Goal: Task Accomplishment & Management: Complete application form

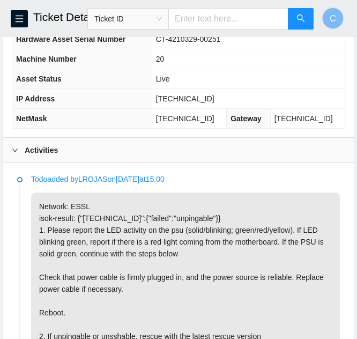
scroll to position [27, 0]
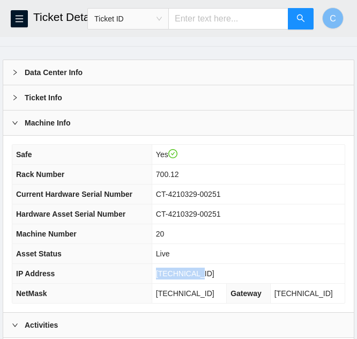
drag, startPoint x: 212, startPoint y: 271, endPoint x: 164, endPoint y: 271, distance: 47.7
click at [164, 271] on tr "IP Address 23.1.32.151" at bounding box center [178, 274] width 332 height 20
copy tr "[TECHNICAL_ID]"
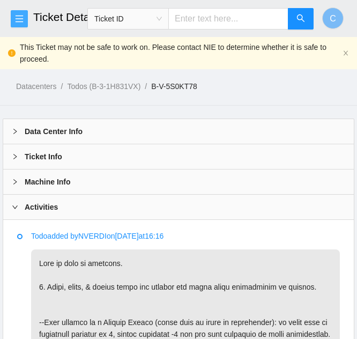
click at [16, 23] on icon "menu" at bounding box center [19, 18] width 9 height 9
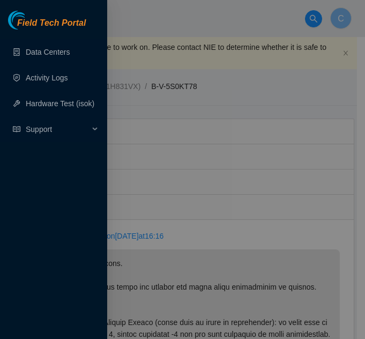
click at [145, 44] on div at bounding box center [182, 169] width 365 height 339
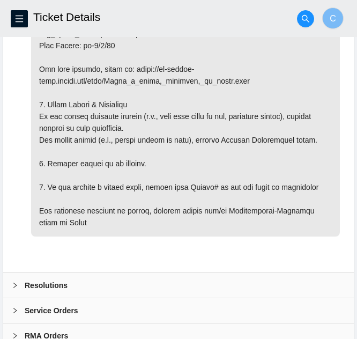
scroll to position [571, 0]
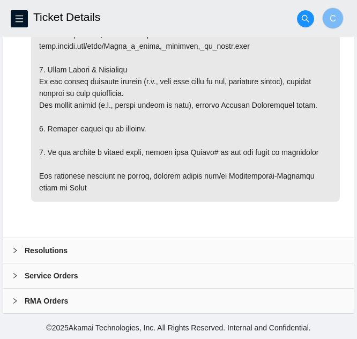
click at [41, 255] on b "Resolutions" at bounding box center [46, 250] width 43 height 12
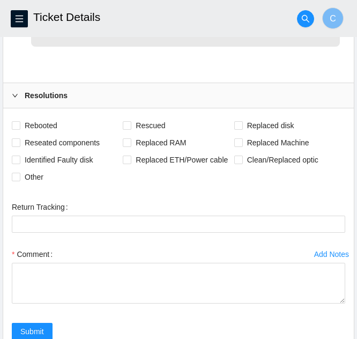
scroll to position [732, 0]
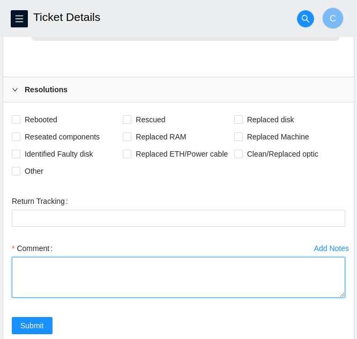
paste textarea "Scoped and cleaned fiber on both ends Replaced optic at both ends Link lights p…"
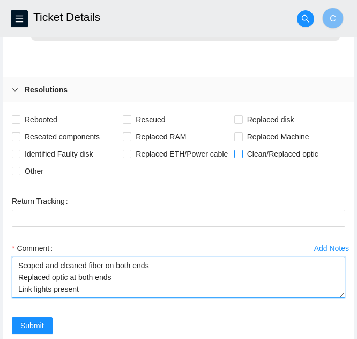
type textarea "Scoped and cleaned fiber on both ends Replaced optic at both ends Link lights p…"
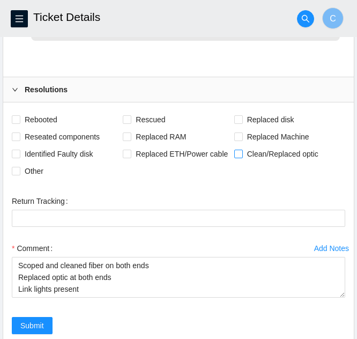
click at [242, 152] on span at bounding box center [238, 154] width 9 height 9
click at [242, 152] on input "Clean/Replaced optic" at bounding box center [238, 154] width 8 height 8
checkbox input "true"
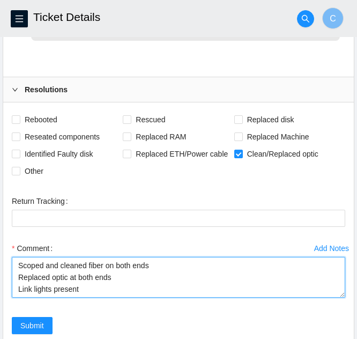
click at [117, 295] on textarea "Scoped and cleaned fiber on both ends Replaced optic at both ends Link lights p…" at bounding box center [178, 277] width 333 height 41
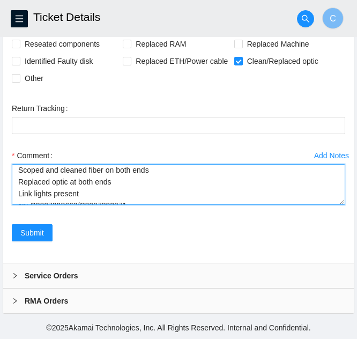
scroll to position [0, 0]
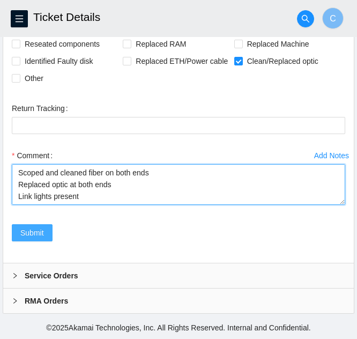
type textarea "Scoped and cleaned fiber on both ends Replaced optic at both ends Link lights p…"
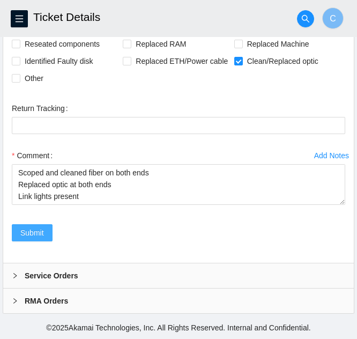
click at [24, 229] on span "Submit" at bounding box center [32, 233] width 24 height 12
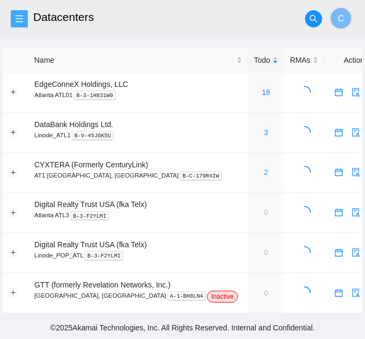
click at [20, 17] on icon "menu" at bounding box center [19, 18] width 9 height 9
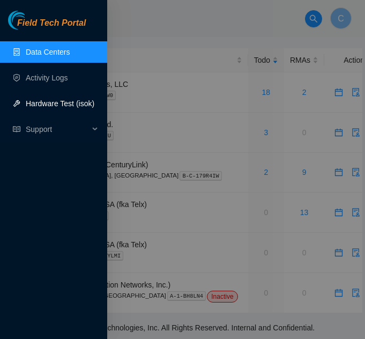
click at [48, 108] on link "Hardware Test (isok)" at bounding box center [60, 103] width 69 height 9
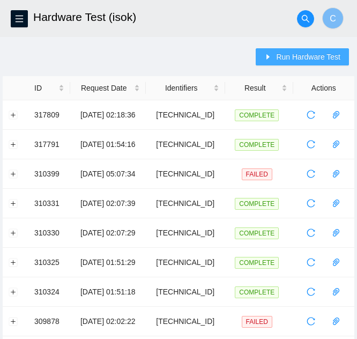
click at [282, 63] on button "Run Hardware Test" at bounding box center [302, 56] width 93 height 17
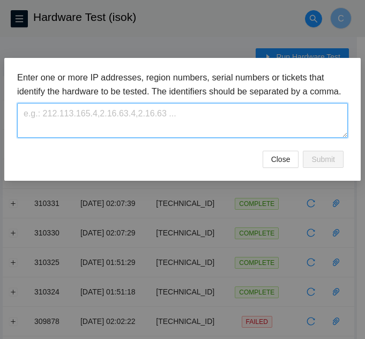
paste textarea "23.1.32.151"
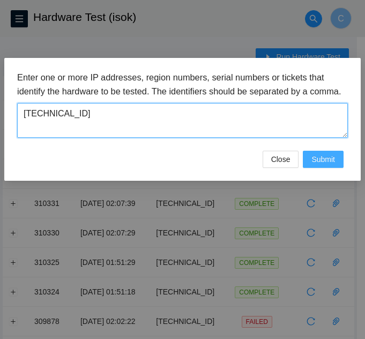
type textarea "23.1.32.151"
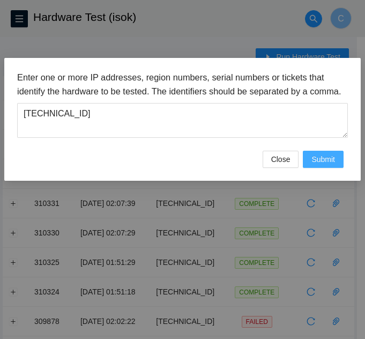
click at [318, 165] on span "Submit" at bounding box center [323, 159] width 24 height 12
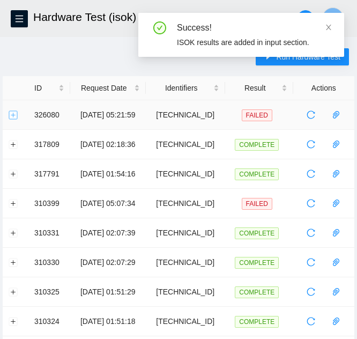
click at [11, 116] on button "Expand row" at bounding box center [13, 114] width 9 height 9
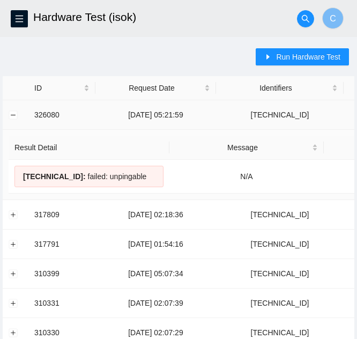
click at [8, 119] on td at bounding box center [16, 114] width 26 height 29
click at [9, 117] on button "Collapse row" at bounding box center [13, 114] width 9 height 9
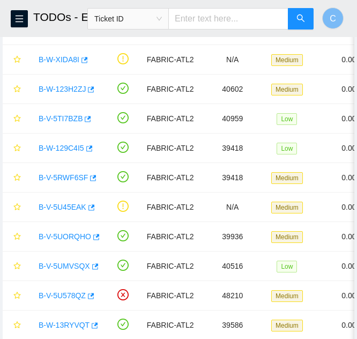
scroll to position [137, 0]
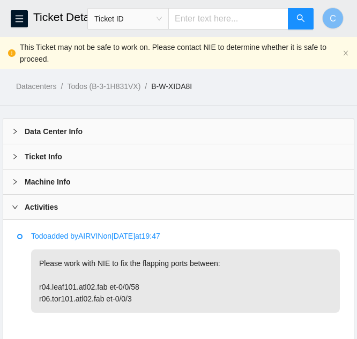
scroll to position [107, 0]
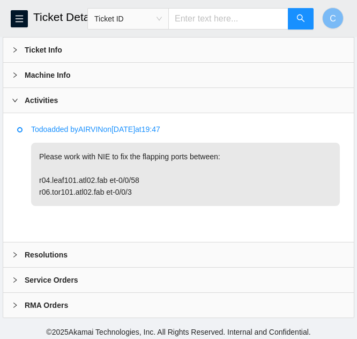
drag, startPoint x: 50, startPoint y: 258, endPoint x: 60, endPoint y: 264, distance: 10.9
click at [50, 258] on b "Resolutions" at bounding box center [46, 255] width 43 height 12
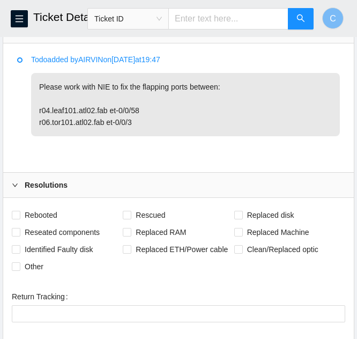
scroll to position [268, 0]
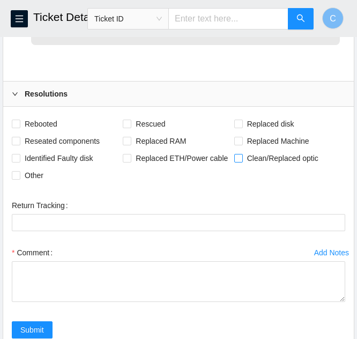
click at [242, 155] on span at bounding box center [238, 158] width 9 height 9
click at [242, 155] on input "Clean/Replaced optic" at bounding box center [238, 158] width 8 height 8
checkbox input "true"
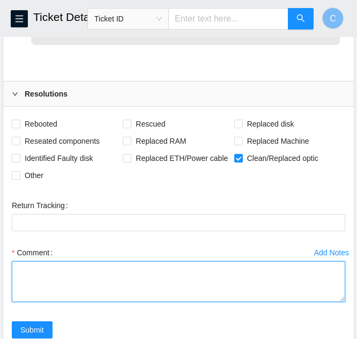
paste textarea "Scoped and cleaned fiber on both ends Replaced optic at both ends"
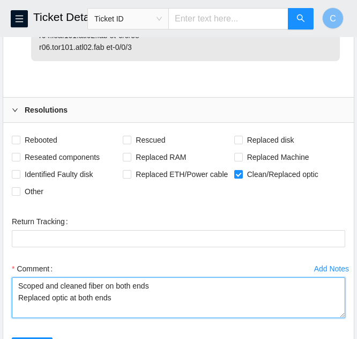
scroll to position [268, 0]
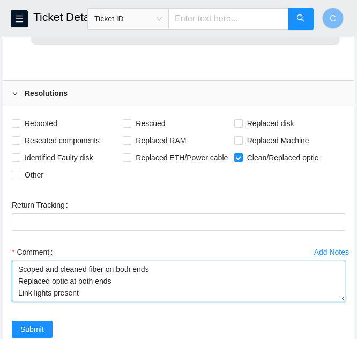
drag, startPoint x: 18, startPoint y: 271, endPoint x: 149, endPoint y: 296, distance: 132.8
click at [149, 296] on textarea "Scoped and cleaned fiber on both ends Replaced optic at both ends Link lights p…" at bounding box center [178, 281] width 333 height 41
click at [167, 288] on textarea "Scoped and cleaned fiber on both ends Replaced optic at both ends Link lights p…" at bounding box center [178, 281] width 333 height 41
type textarea "Scoped and cleaned fiber on both ends Replaced optic at both ends Link lights p…"
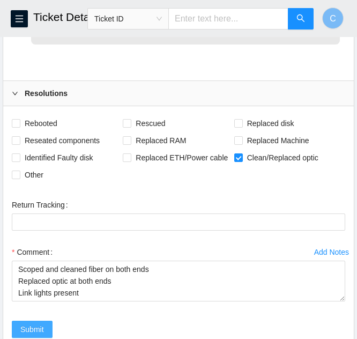
click at [33, 331] on span "Submit" at bounding box center [32, 329] width 24 height 12
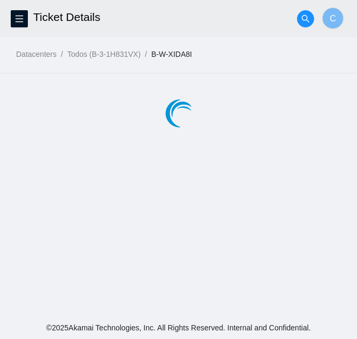
scroll to position [0, 0]
